Goal: Find specific page/section: Find specific page/section

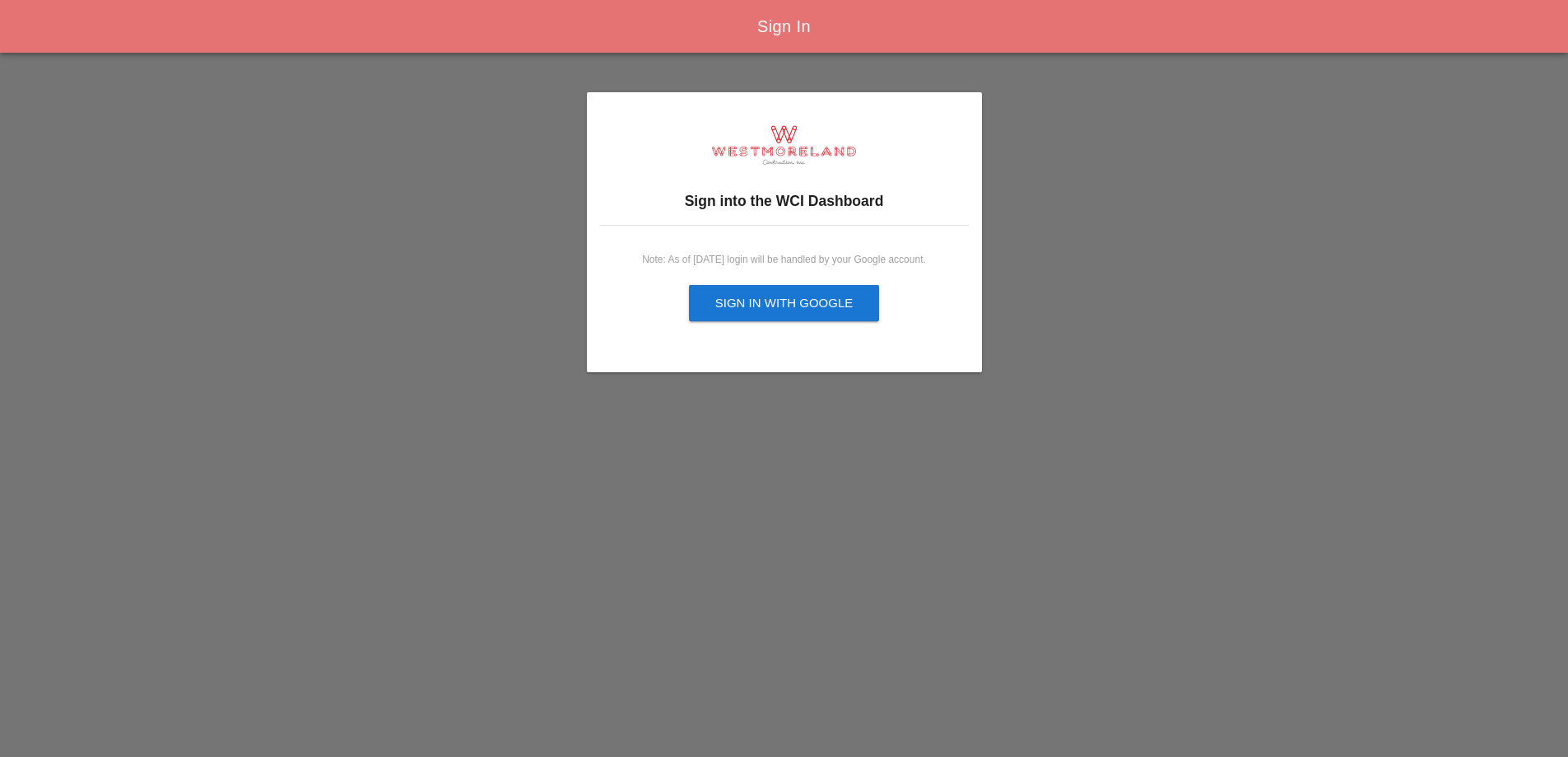
click at [757, 307] on div "Sign in with Google" at bounding box center [784, 303] width 138 height 18
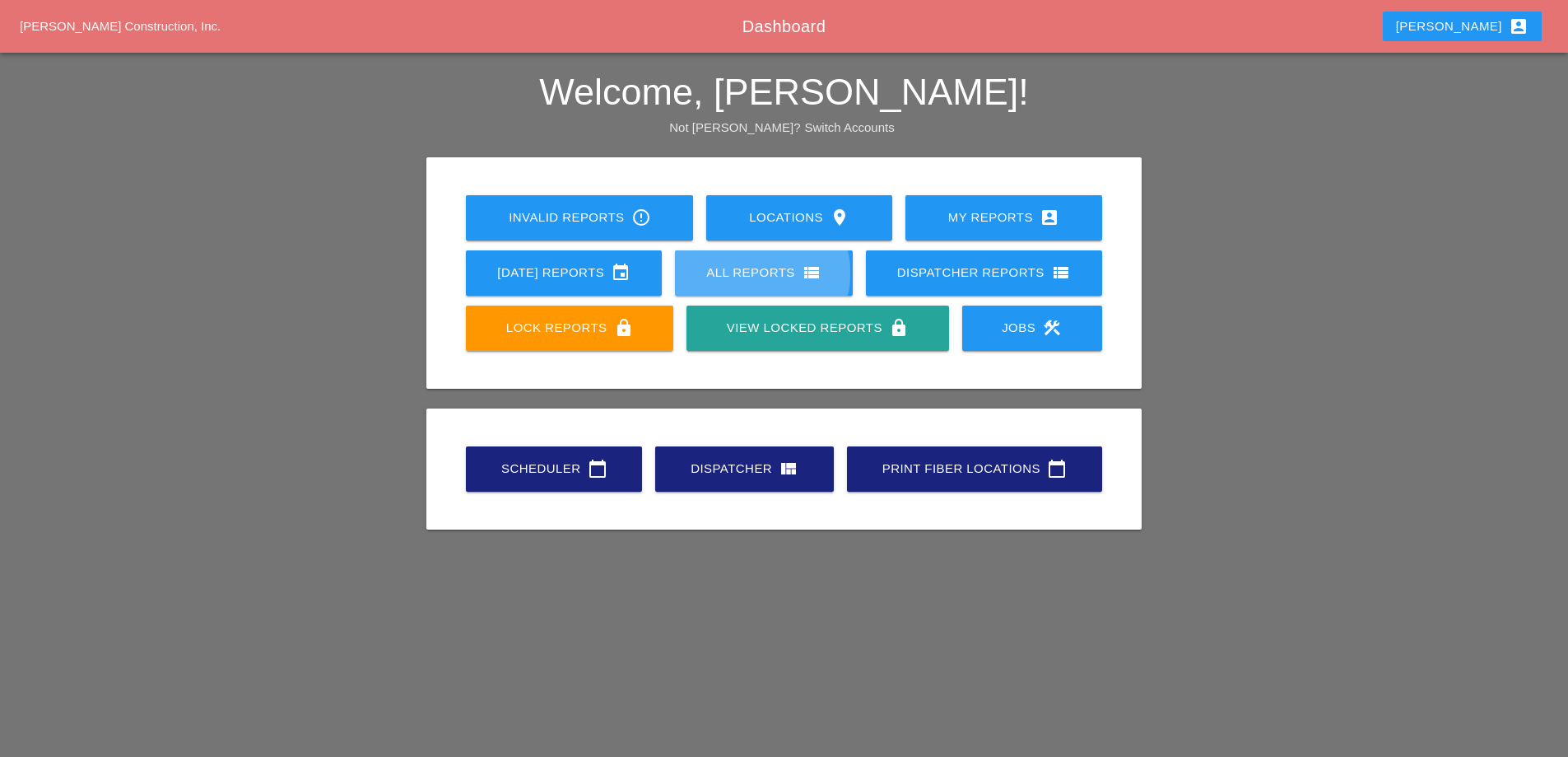
click at [763, 265] on div "All Reports view_list" at bounding box center [764, 272] width 125 height 19
click at [1003, 217] on div "My Reports account_box" at bounding box center [1004, 217] width 144 height 19
